Goal: Information Seeking & Learning: Check status

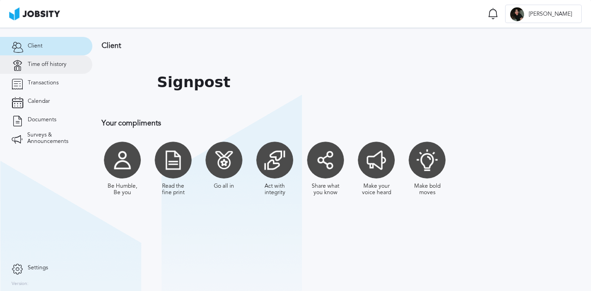
click at [53, 68] on span "Time off history" at bounding box center [47, 64] width 39 height 6
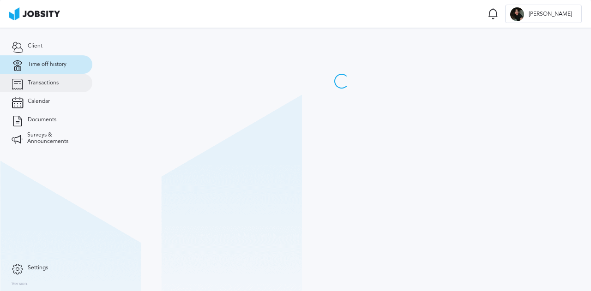
click at [44, 84] on span "Transactions" at bounding box center [43, 83] width 31 height 6
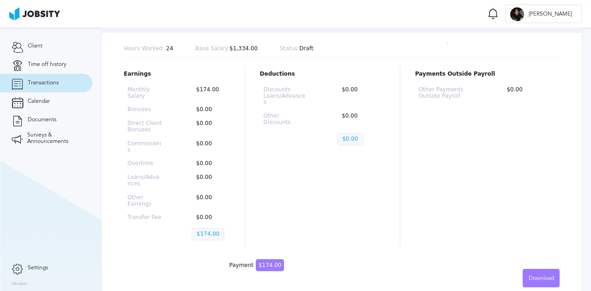
scroll to position [96, 0]
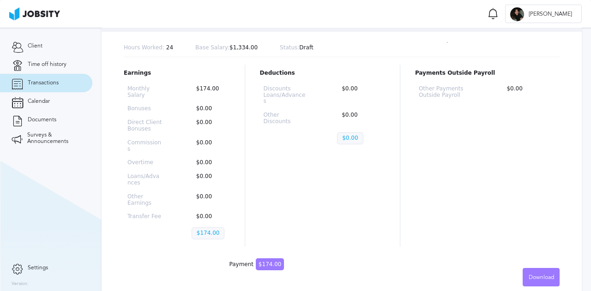
click at [259, 259] on span "$174.00" at bounding box center [270, 265] width 29 height 12
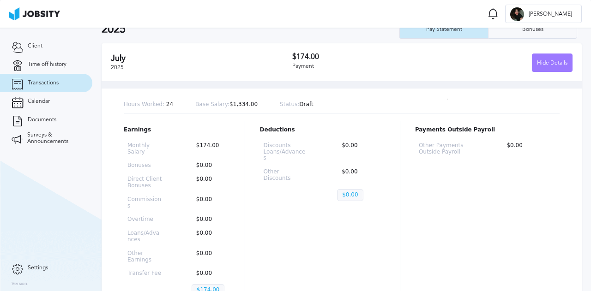
scroll to position [0, 0]
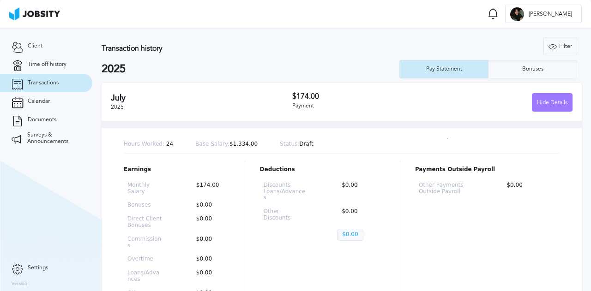
click at [225, 143] on p "Base Salary: $1,334.00" at bounding box center [226, 144] width 62 height 6
click at [537, 99] on div "Hide Details" at bounding box center [552, 103] width 40 height 18
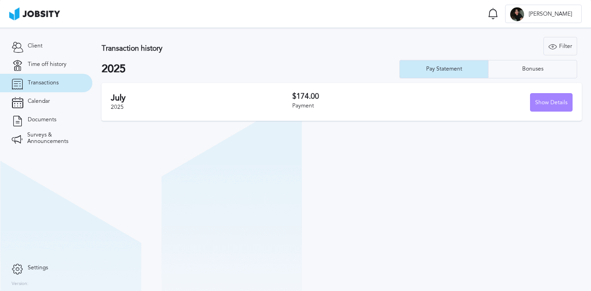
click at [551, 104] on div "Show Details" at bounding box center [551, 103] width 42 height 18
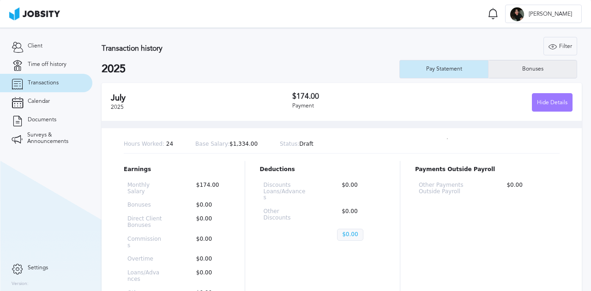
click at [531, 72] on div "Bonuses" at bounding box center [532, 69] width 30 height 6
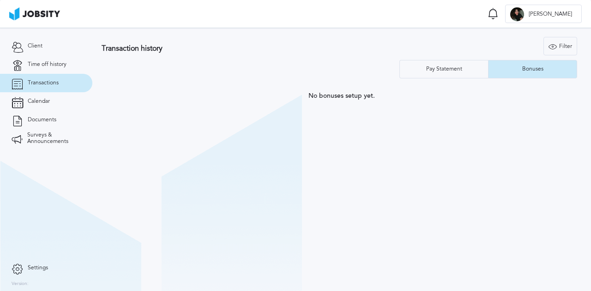
click at [441, 79] on section "Transaction history Filter Years Pay Statement Bonuses No bonuses setup yet." at bounding box center [341, 68] width 499 height 81
click at [451, 76] on div "Pay Statement" at bounding box center [444, 69] width 88 height 18
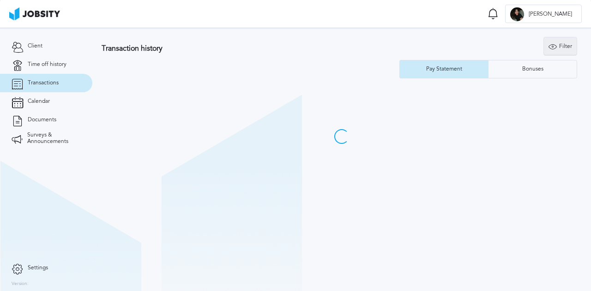
type input "2025"
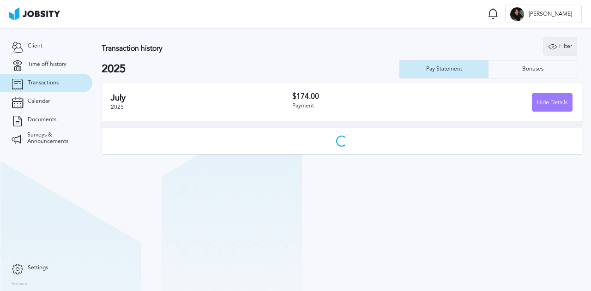
click at [554, 48] on icon at bounding box center [552, 46] width 8 height 8
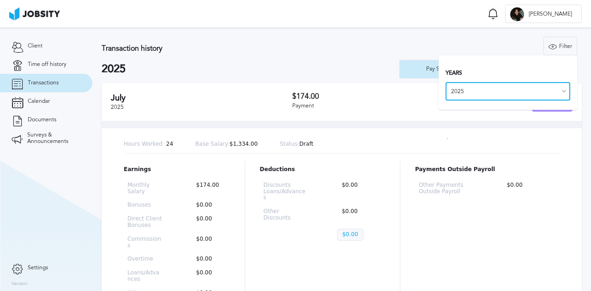
click at [489, 94] on input "2025" at bounding box center [507, 91] width 125 height 18
click at [505, 56] on div "Years 2025" at bounding box center [508, 82] width 138 height 54
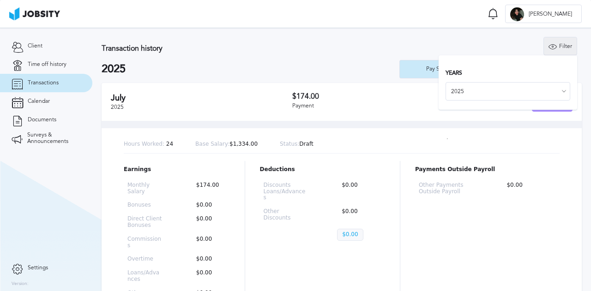
click at [544, 48] on div "Filter" at bounding box center [560, 46] width 33 height 18
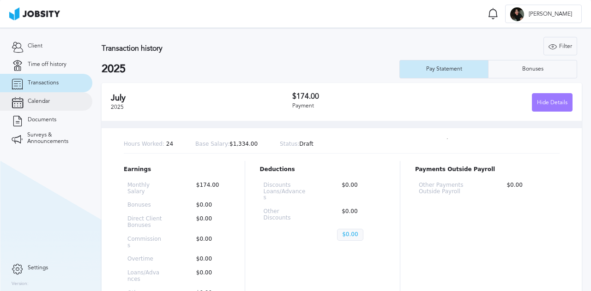
click at [54, 107] on link "Calendar" at bounding box center [46, 101] width 92 height 18
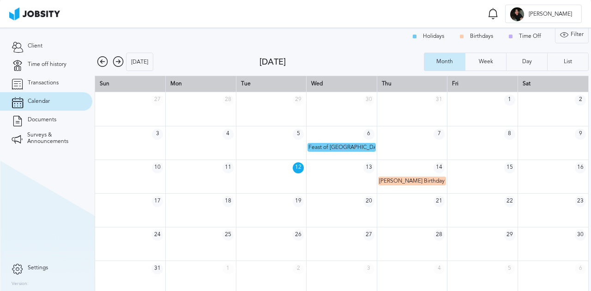
scroll to position [12, 0]
